Goal: Communication & Community: Answer question/provide support

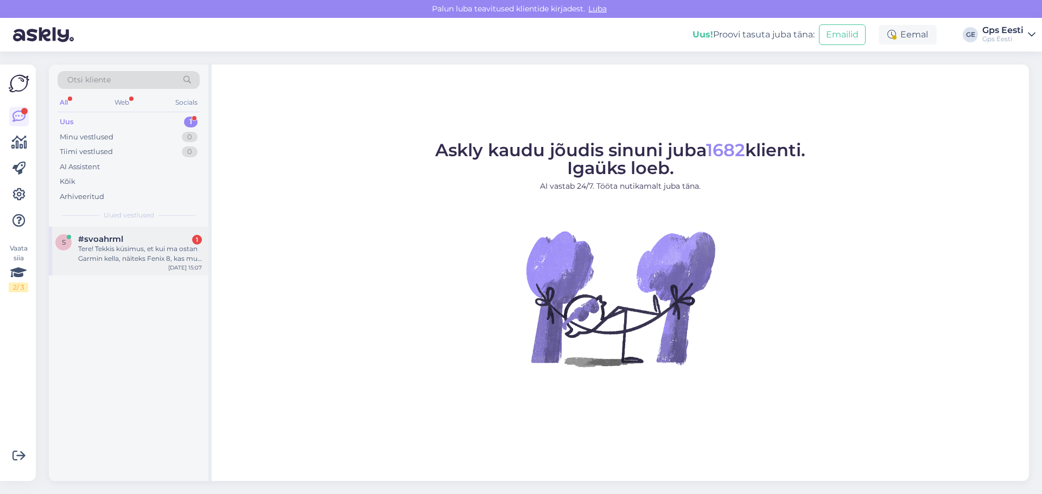
click at [149, 254] on div "Tere! Tekkis küsimus, et kui ma ostan Garmin kella, näiteks Fenix 8, kas mul ol…" at bounding box center [140, 254] width 124 height 20
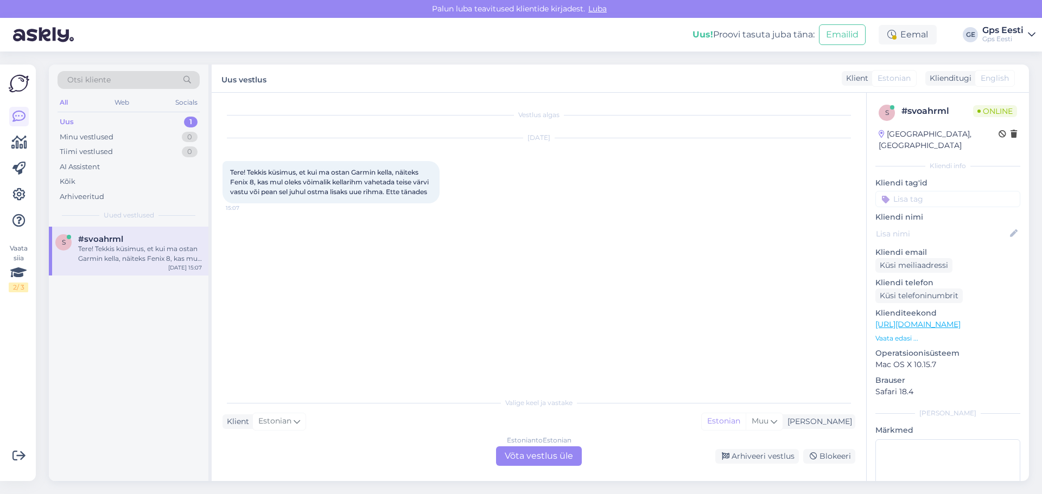
click at [522, 448] on div "Estonian to Estonian Võta vestlus üle" at bounding box center [539, 457] width 86 height 20
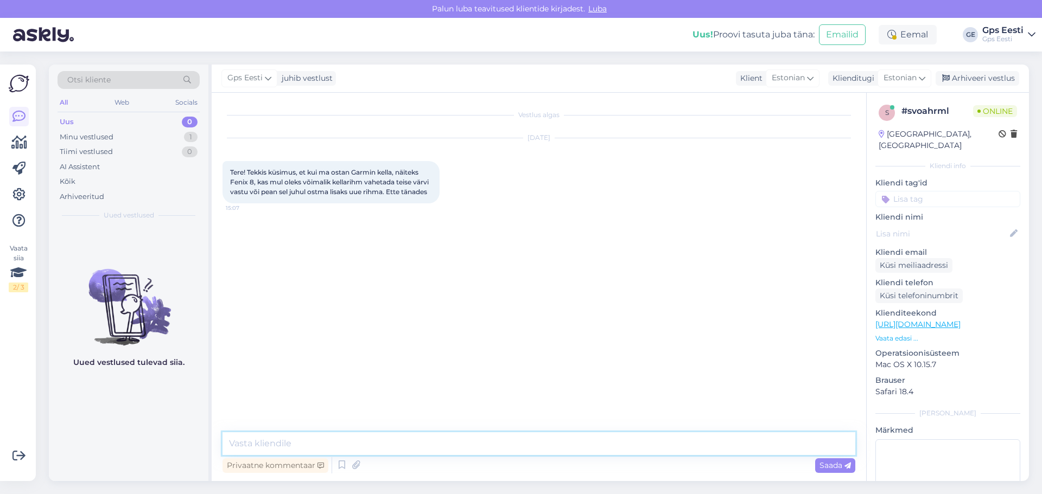
click at [308, 442] on textarea at bounding box center [538, 443] width 633 height 23
type textarea "Tere, [PERSON_NAME] tuleb eraldi juurde osta. Komplektis olevat rihma vahetada …"
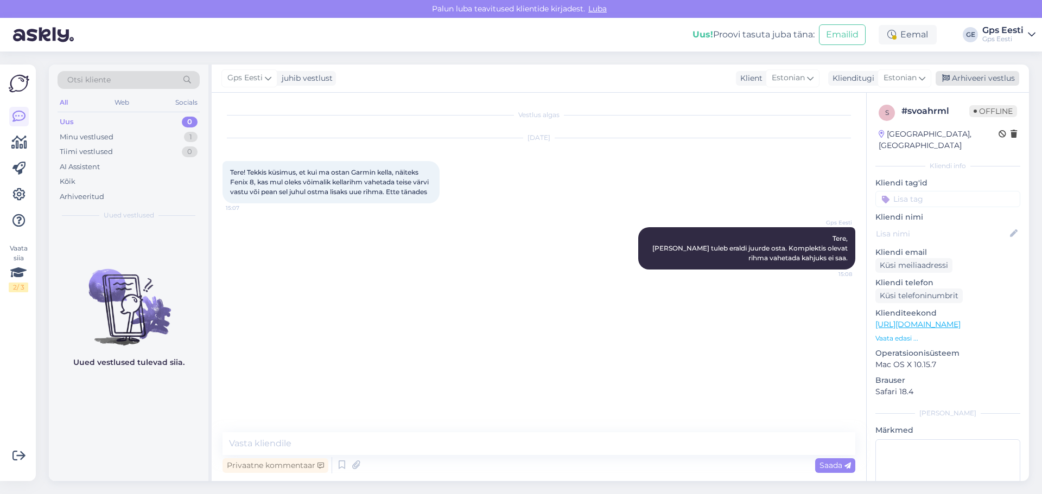
click at [996, 79] on div "Arhiveeri vestlus" at bounding box center [977, 78] width 84 height 15
